Goal: Information Seeking & Learning: Learn about a topic

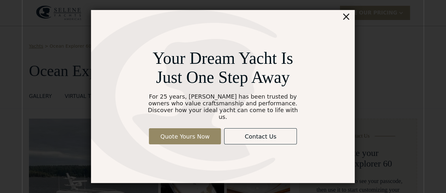
click at [348, 22] on div "×" at bounding box center [345, 16] width 9 height 13
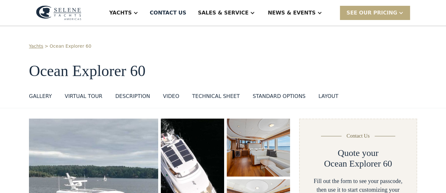
click at [405, 14] on div "SEE Our Pricing" at bounding box center [375, 13] width 70 height 14
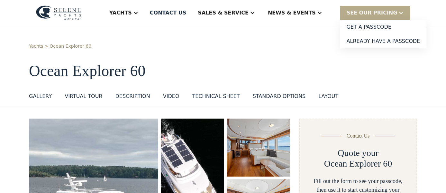
click at [362, 84] on div "Yachts > Ocean Explorer 60 Ocean Explorer 60 GALLERY GALLERY VIRTUAL TOUR DESCR…" at bounding box center [223, 73] width 388 height 60
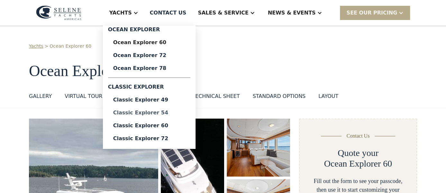
click at [181, 112] on div "Classic Explorer 54" at bounding box center [149, 112] width 72 height 5
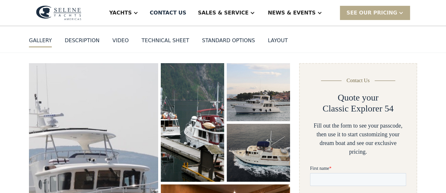
click at [217, 43] on div "standard options" at bounding box center [228, 41] width 53 height 8
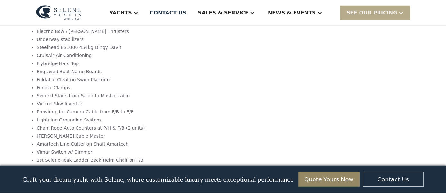
scroll to position [1010, 0]
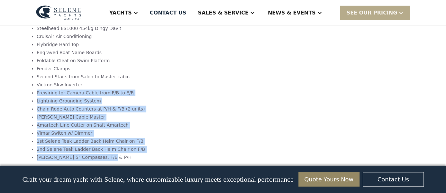
drag, startPoint x: 111, startPoint y: 125, endPoint x: 30, endPoint y: 60, distance: 104.0
click at [30, 60] on ul "Single John Deere 6068AFM85, 265HP@2400RPM Keypower KP4500 get home system with…" at bounding box center [115, 77] width 173 height 169
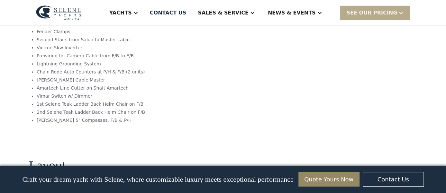
scroll to position [1066, 0]
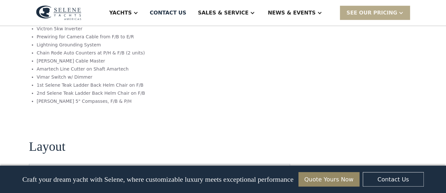
click at [209, 119] on section "Layout No items found." at bounding box center [159, 190] width 261 height 155
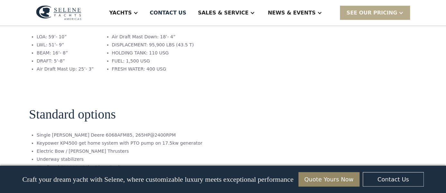
scroll to position [898, 0]
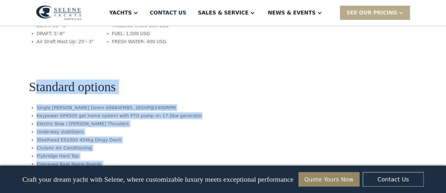
drag, startPoint x: 34, startPoint y: 63, endPoint x: 122, endPoint y: 157, distance: 128.3
click at [122, 157] on section "Standard options Single John Deere 6068AFM85, 265HP@2400RPM Keypower KP4500 get…" at bounding box center [159, 167] width 261 height 227
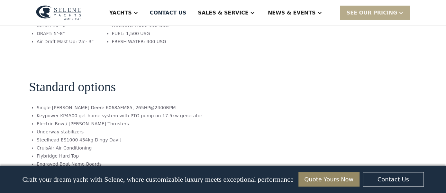
click at [216, 110] on section "Standard options Single John Deere 6068AFM85, 265HP@2400RPM Keypower KP4500 get…" at bounding box center [159, 167] width 261 height 227
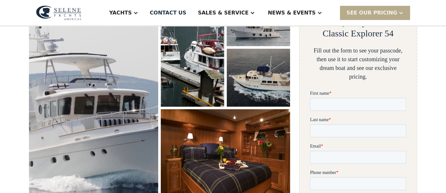
scroll to position [63, 0]
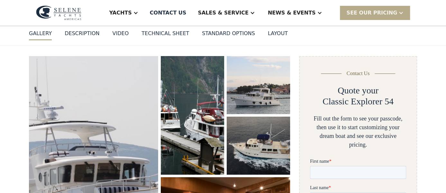
click at [77, 32] on div "DESCRIPTION" at bounding box center [82, 34] width 35 height 8
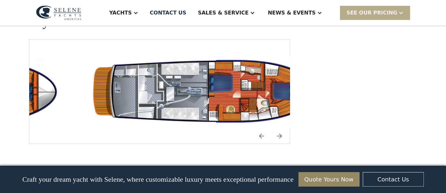
scroll to position [1172, 0]
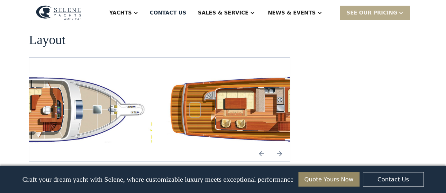
click at [279, 73] on img "open lightbox" at bounding box center [287, 109] width 250 height 73
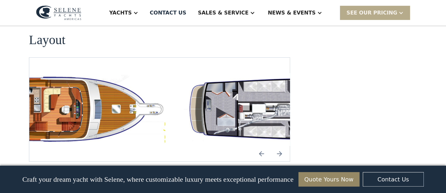
click at [59, 88] on img "open lightbox" at bounding box center [40, 109] width 250 height 73
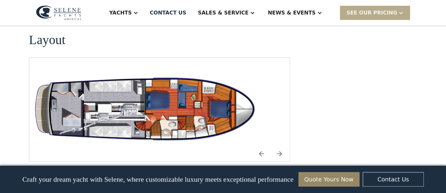
click at [171, 78] on img "open lightbox" at bounding box center [146, 109] width 250 height 73
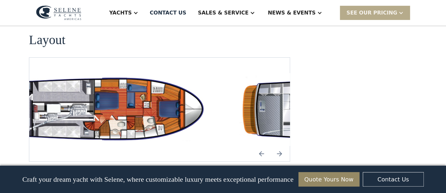
click at [103, 90] on img "open lightbox" at bounding box center [95, 109] width 250 height 73
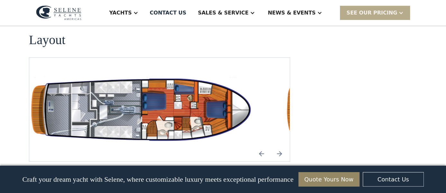
click at [136, 82] on img "open lightbox" at bounding box center [144, 109] width 250 height 73
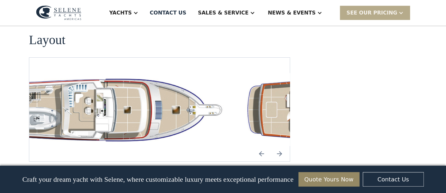
click at [119, 79] on img "open lightbox" at bounding box center [107, 109] width 250 height 73
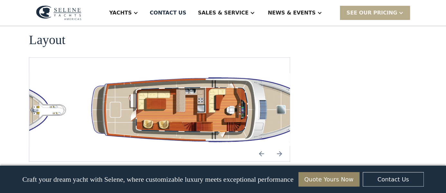
click at [214, 75] on img "open lightbox" at bounding box center [211, 109] width 250 height 73
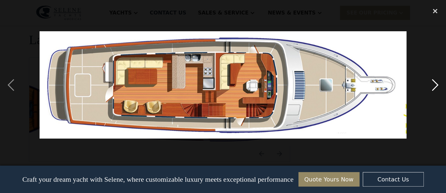
click at [435, 83] on div "next image" at bounding box center [435, 85] width 22 height 162
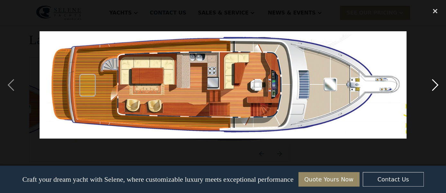
click at [435, 86] on div "next image" at bounding box center [435, 85] width 22 height 162
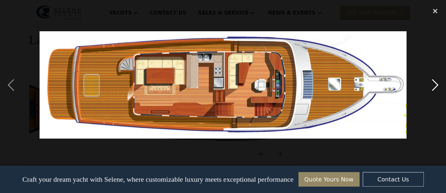
click at [435, 86] on div "next image" at bounding box center [435, 85] width 22 height 162
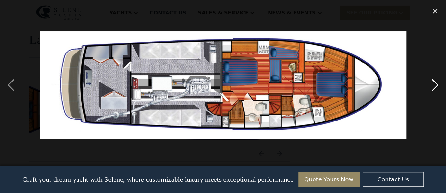
click at [435, 86] on div "next image" at bounding box center [435, 85] width 22 height 162
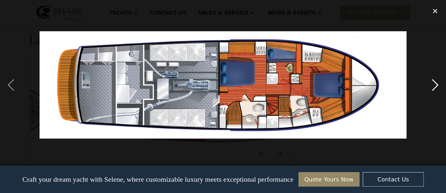
click at [435, 86] on div "next image" at bounding box center [435, 85] width 22 height 162
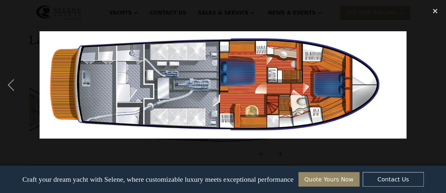
click at [435, 86] on div "next image" at bounding box center [435, 85] width 22 height 162
click at [11, 85] on div "previous image" at bounding box center [11, 85] width 22 height 162
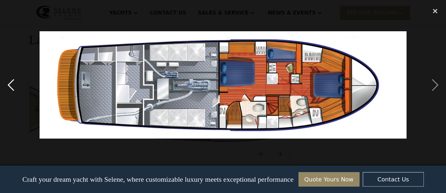
click at [11, 85] on div "previous image" at bounding box center [11, 85] width 22 height 162
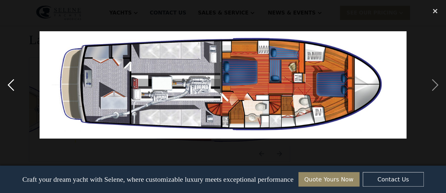
click at [11, 85] on div "previous image" at bounding box center [11, 85] width 22 height 162
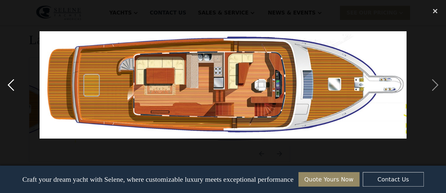
click at [11, 85] on div "previous image" at bounding box center [11, 85] width 22 height 162
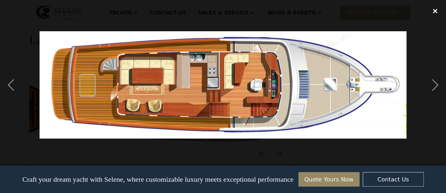
click at [435, 12] on div "close lightbox" at bounding box center [435, 11] width 22 height 14
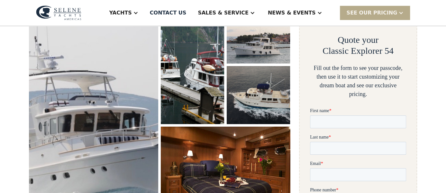
scroll to position [0, 0]
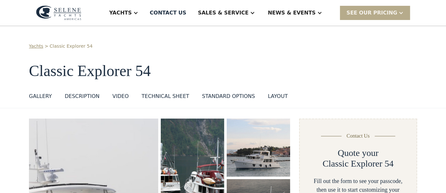
click at [153, 94] on div "Technical sheet" at bounding box center [165, 96] width 48 height 8
click at [268, 95] on div "layout" at bounding box center [278, 96] width 20 height 8
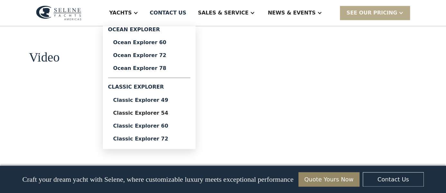
scroll to position [557, 0]
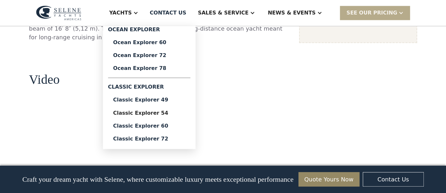
click at [138, 13] on div at bounding box center [135, 12] width 5 height 5
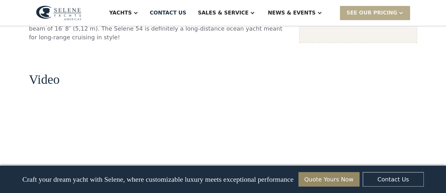
click at [132, 10] on div "Yachts" at bounding box center [120, 13] width 23 height 8
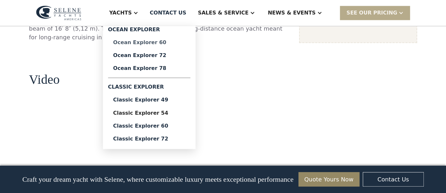
click at [176, 41] on div "Ocean Explorer 60" at bounding box center [149, 42] width 72 height 5
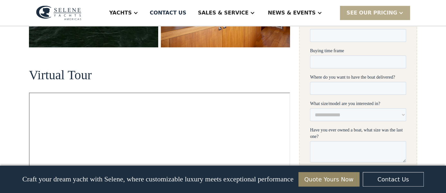
scroll to position [334, 0]
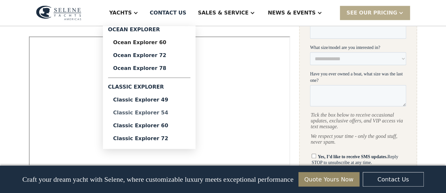
click at [177, 112] on div "Classic Explorer 54" at bounding box center [149, 112] width 72 height 5
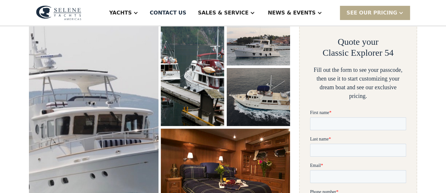
click at [103, 101] on img "open lightbox" at bounding box center [93, 116] width 137 height 231
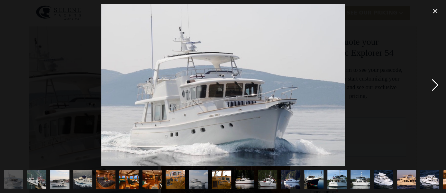
click at [436, 82] on div "next image" at bounding box center [435, 85] width 22 height 162
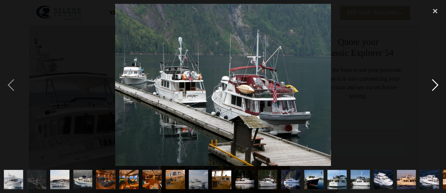
click at [436, 82] on div "next image" at bounding box center [435, 85] width 22 height 162
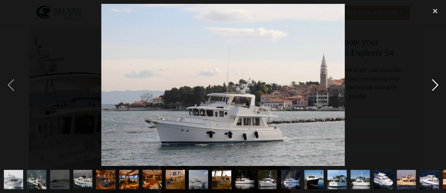
click at [436, 82] on div "next image" at bounding box center [435, 85] width 22 height 162
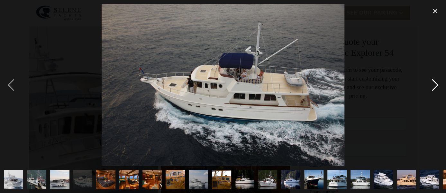
click at [436, 82] on div "next image" at bounding box center [435, 85] width 22 height 162
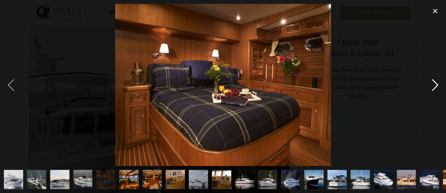
click at [436, 82] on div "next image" at bounding box center [435, 85] width 22 height 162
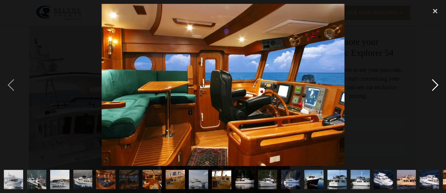
click at [436, 82] on div "next image" at bounding box center [435, 85] width 22 height 162
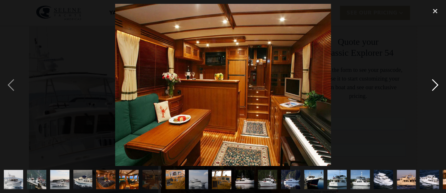
click at [436, 82] on div "next image" at bounding box center [435, 85] width 22 height 162
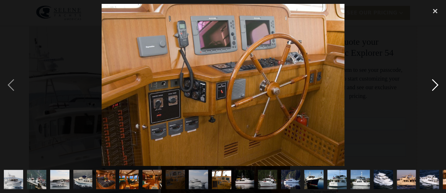
click at [436, 82] on div "next image" at bounding box center [435, 85] width 22 height 162
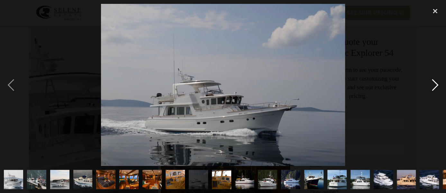
click at [436, 82] on div "next image" at bounding box center [435, 85] width 22 height 162
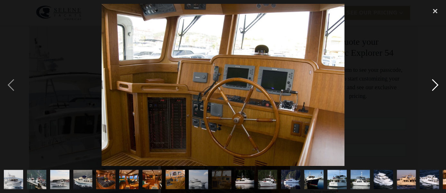
click at [436, 82] on div "next image" at bounding box center [435, 85] width 22 height 162
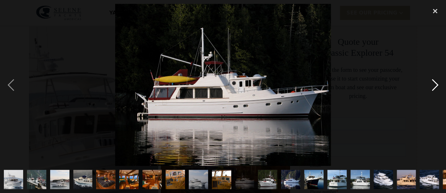
click at [436, 82] on div "next image" at bounding box center [435, 85] width 22 height 162
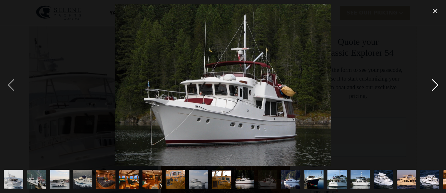
click at [436, 82] on div "next image" at bounding box center [435, 85] width 22 height 162
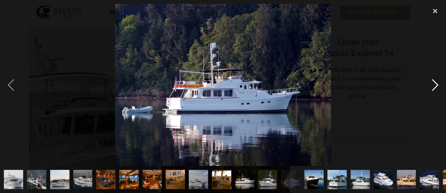
click at [436, 82] on div "next image" at bounding box center [435, 85] width 22 height 162
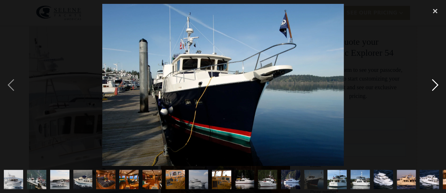
click at [436, 82] on div "next image" at bounding box center [435, 85] width 22 height 162
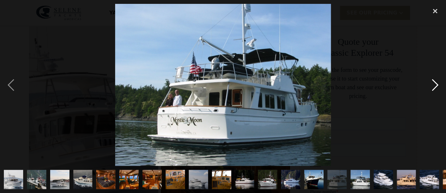
click at [436, 82] on div "next image" at bounding box center [435, 85] width 22 height 162
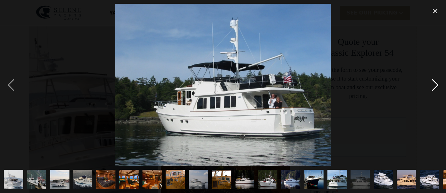
click at [436, 82] on div "next image" at bounding box center [435, 85] width 22 height 162
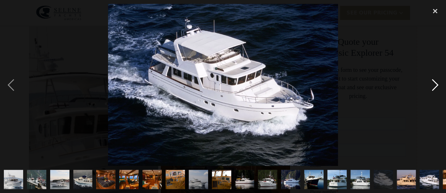
click at [436, 82] on div "next image" at bounding box center [435, 85] width 22 height 162
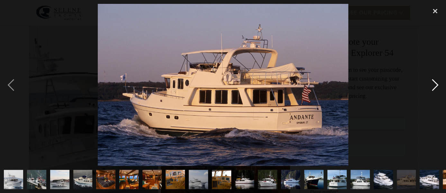
click at [436, 82] on div "next image" at bounding box center [435, 85] width 22 height 162
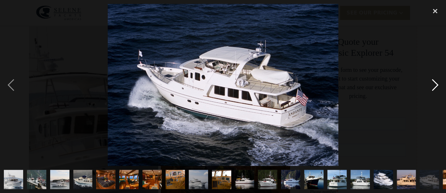
click at [436, 82] on div "next image" at bounding box center [435, 85] width 22 height 162
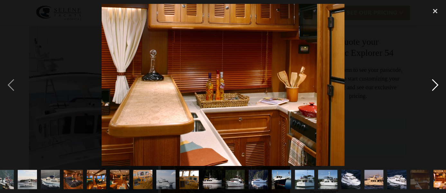
click at [436, 82] on div "next image" at bounding box center [435, 85] width 22 height 162
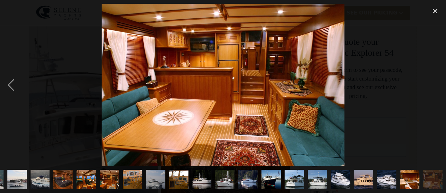
scroll to position [0, 43]
click at [436, 82] on div "next image" at bounding box center [435, 85] width 22 height 162
click at [436, 10] on div "close lightbox" at bounding box center [435, 11] width 22 height 14
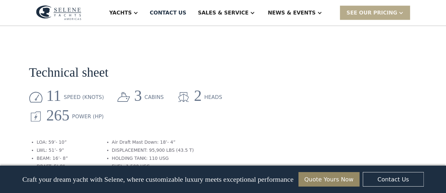
scroll to position [836, 0]
